Goal: Register for event/course

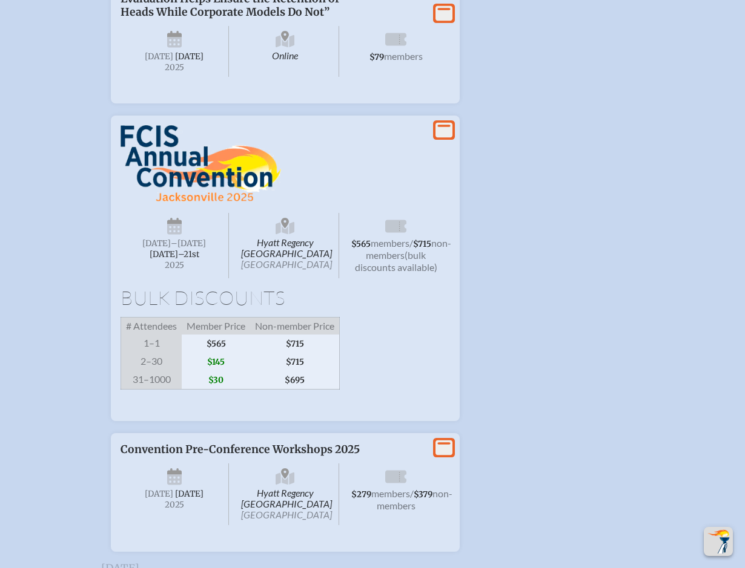
scroll to position [1998, 0]
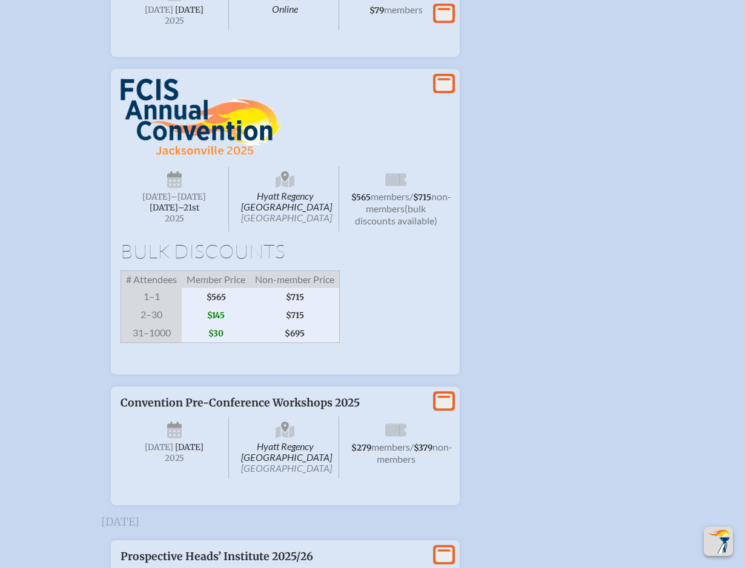
type input "tjnadir@maclay.org"
click at [237, 156] on img at bounding box center [200, 117] width 160 height 77
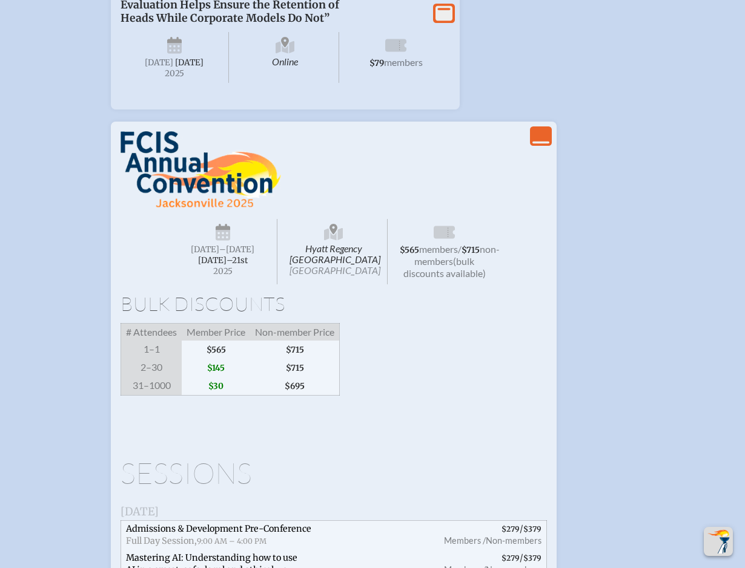
scroll to position [1937, 0]
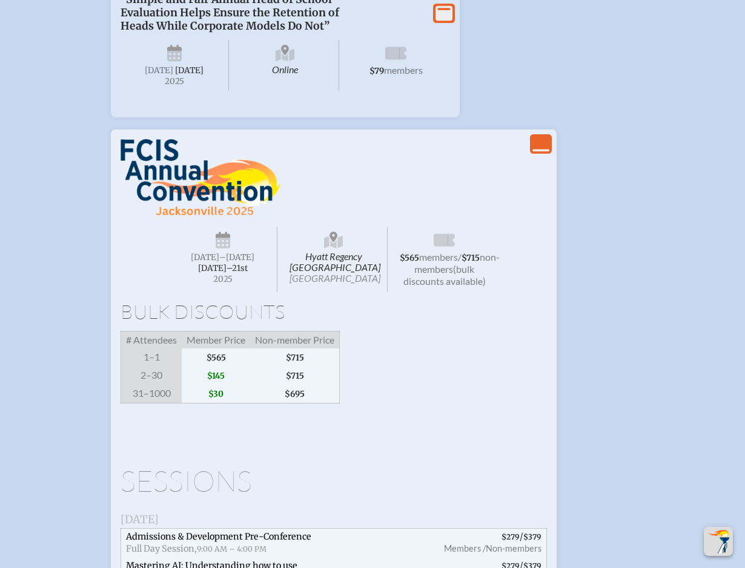
click at [543, 153] on icon "View Less" at bounding box center [540, 144] width 17 height 17
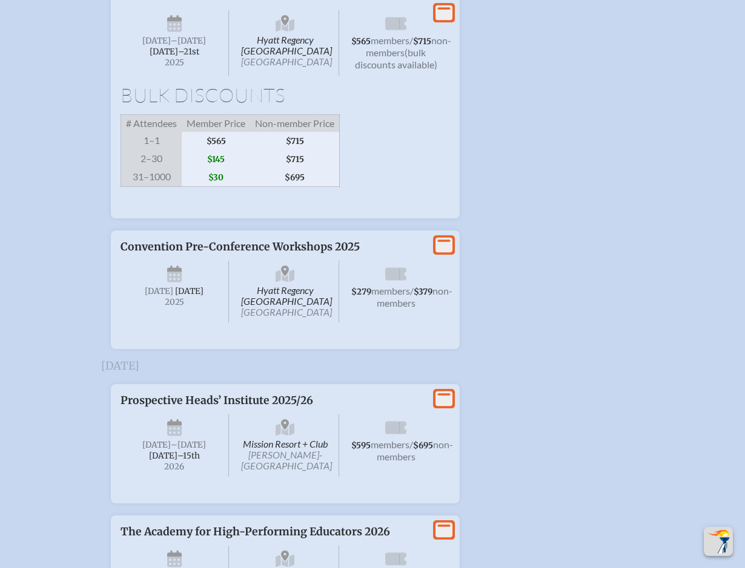
scroll to position [2145, 0]
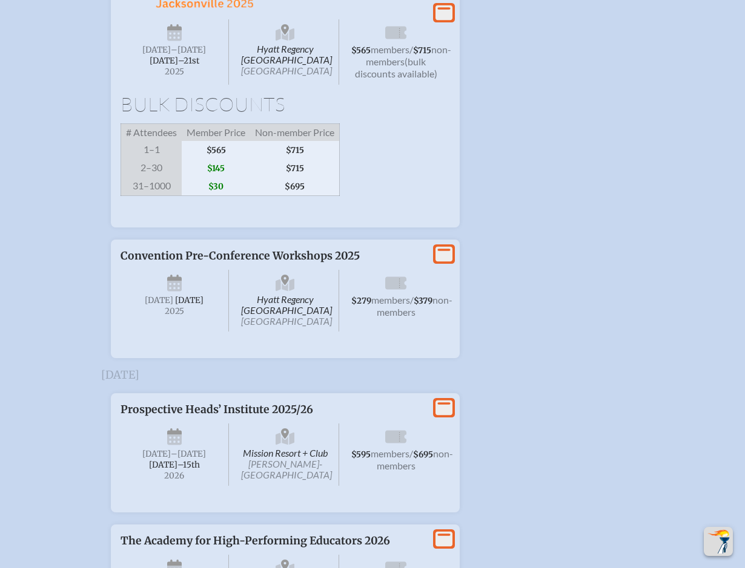
click at [203, 177] on span "$145" at bounding box center [216, 168] width 68 height 18
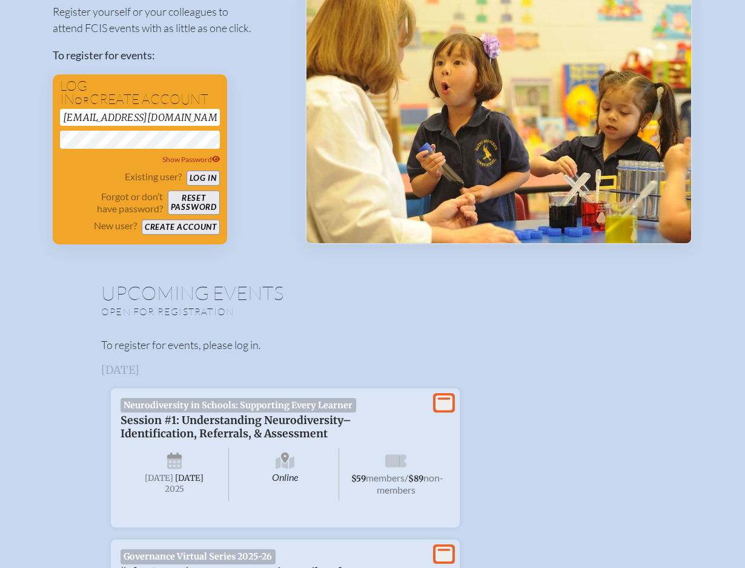
scroll to position [0, 0]
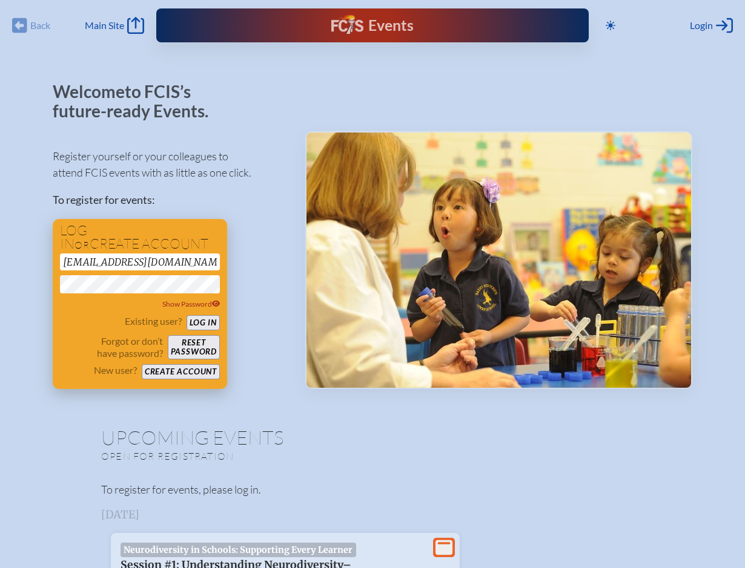
click at [208, 323] on button "Log in" at bounding box center [202, 322] width 33 height 15
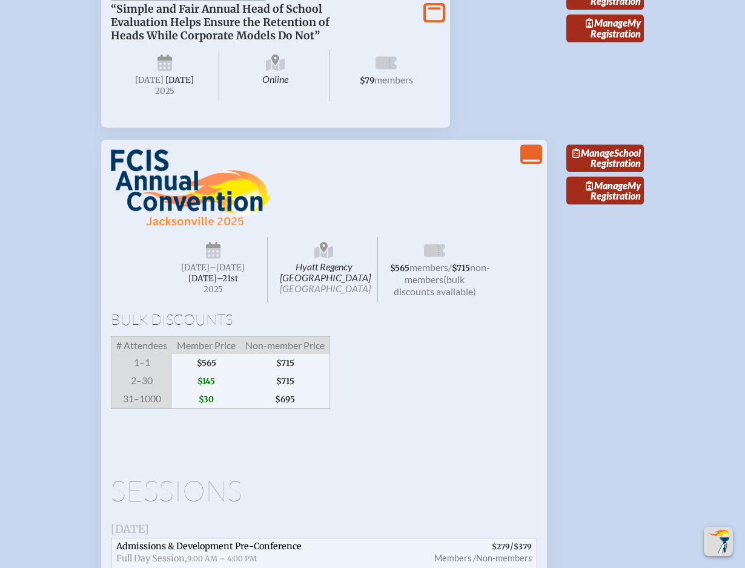
scroll to position [1998, 0]
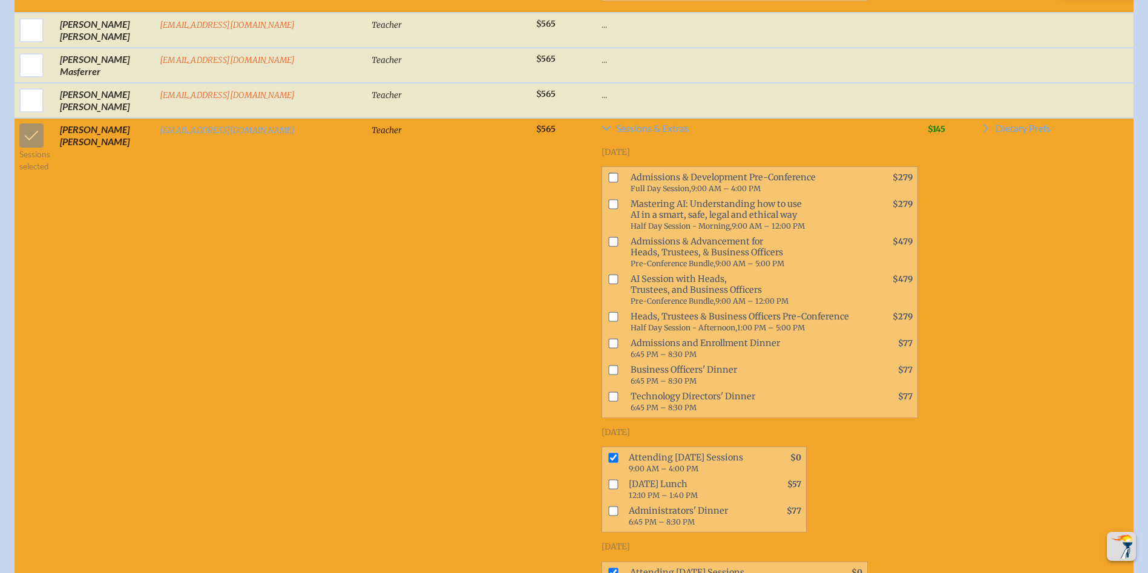
scroll to position [3571, 0]
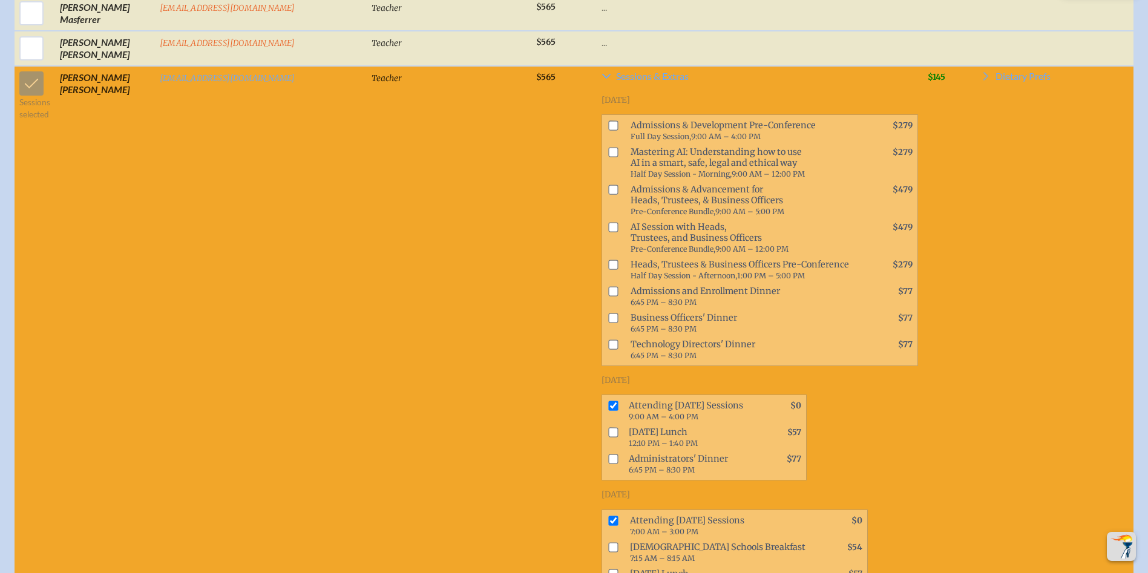
click at [183, 208] on td "[EMAIL_ADDRESS][DOMAIN_NAME]" at bounding box center [261, 336] width 212 height 541
